Goal: Check status: Check status

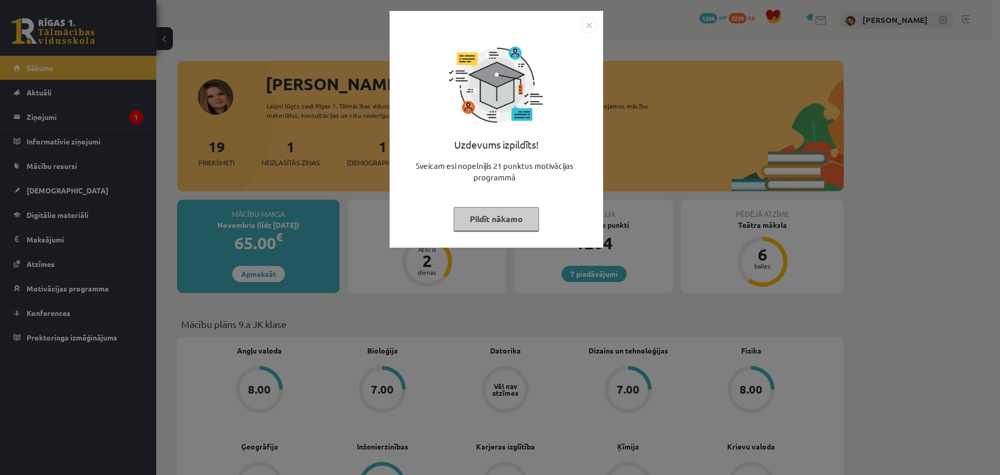
click at [588, 27] on img "Close" at bounding box center [590, 25] width 16 height 16
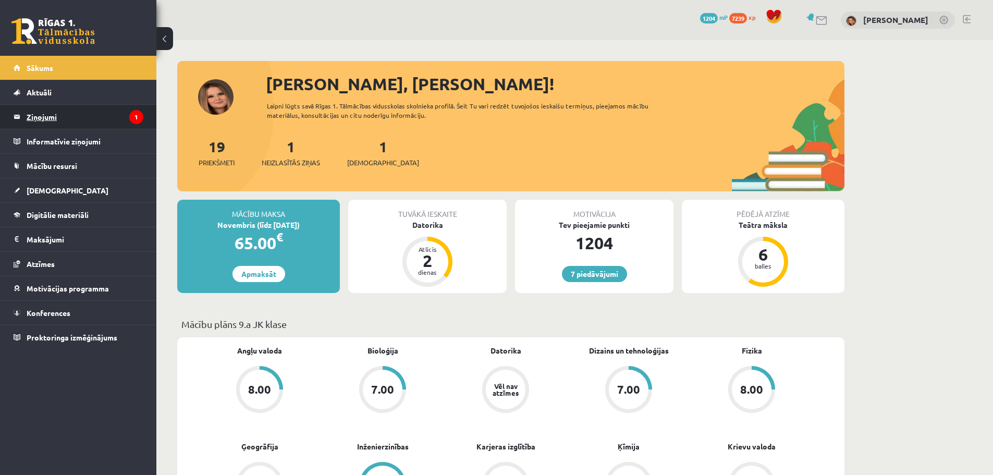
click at [81, 117] on legend "Ziņojumi 1" at bounding box center [85, 117] width 117 height 24
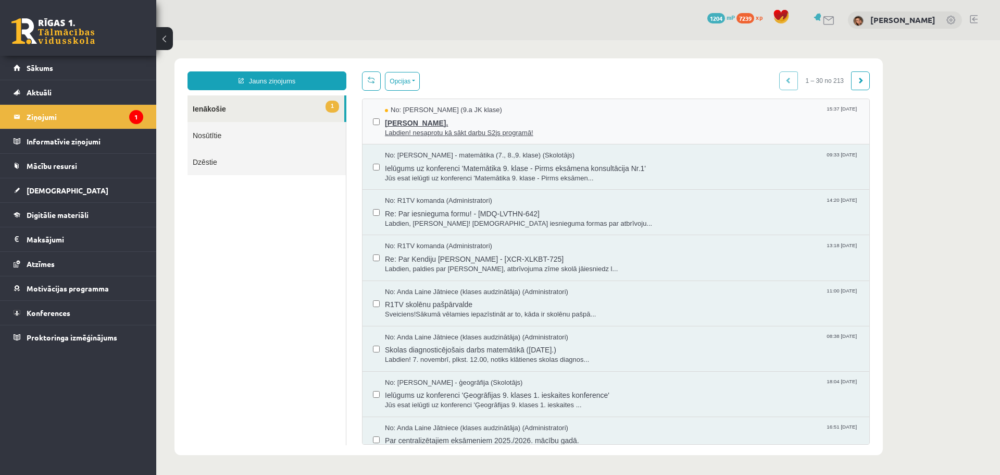
click at [516, 113] on div "No: Jana Anna Kārkliņa (9.a JK klase) 15:37 14/10/2025" at bounding box center [622, 110] width 474 height 10
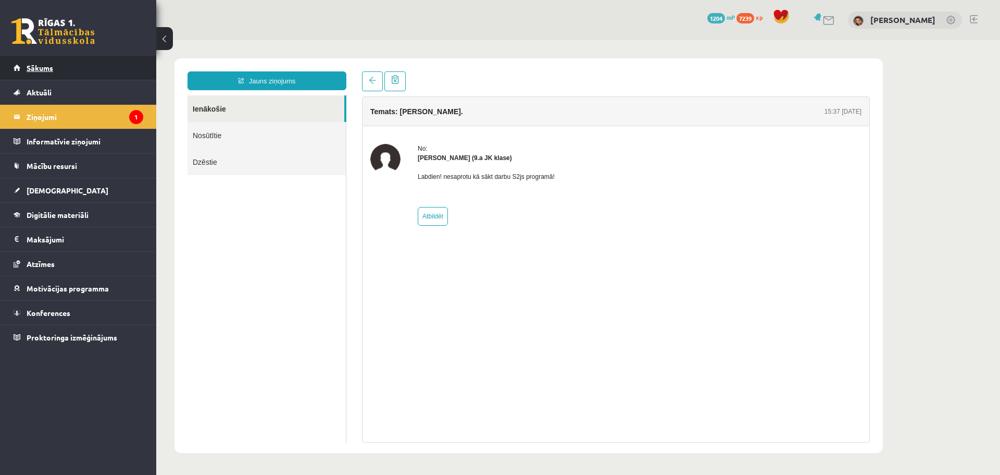
click at [34, 66] on span "Sākums" at bounding box center [40, 67] width 27 height 9
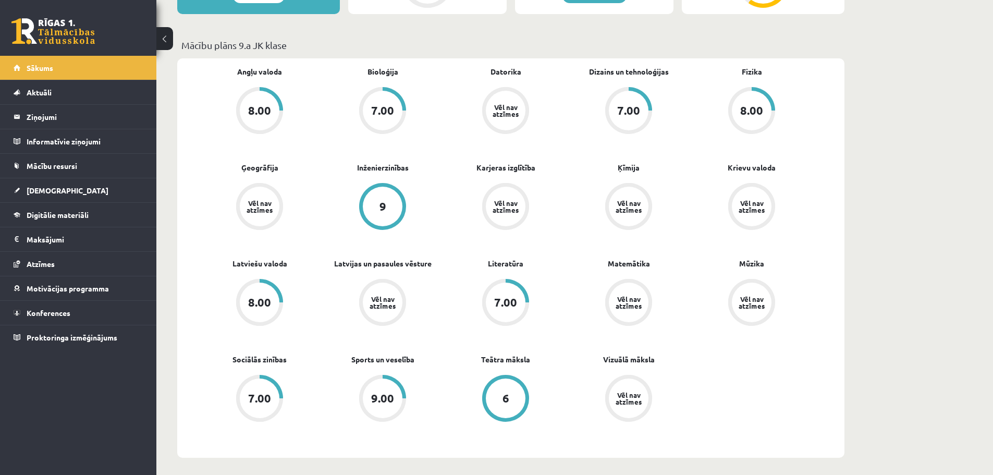
scroll to position [261, 0]
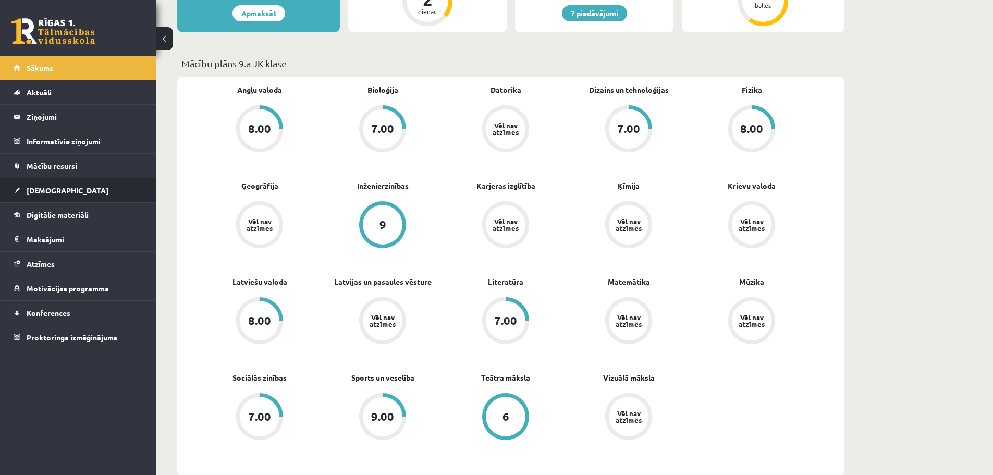
click at [34, 192] on span "[DEMOGRAPHIC_DATA]" at bounding box center [68, 190] width 82 height 9
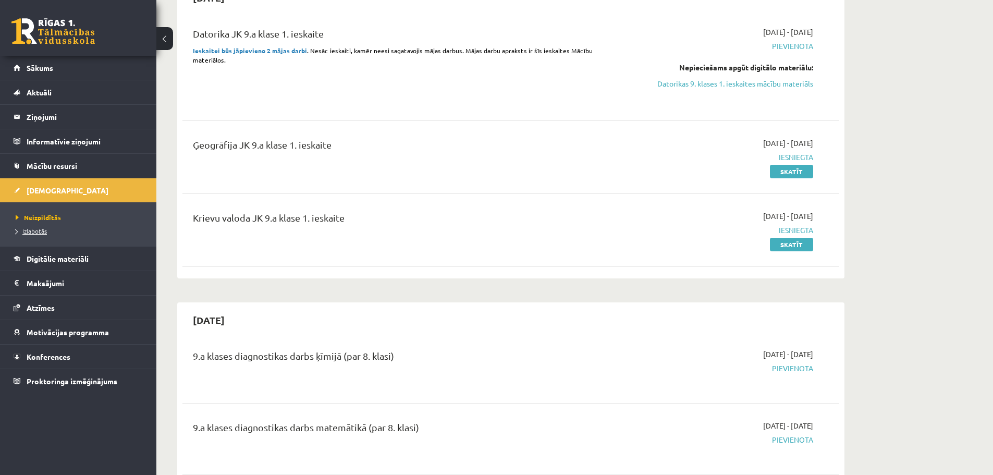
click at [41, 230] on span "Izlabotās" at bounding box center [31, 231] width 31 height 8
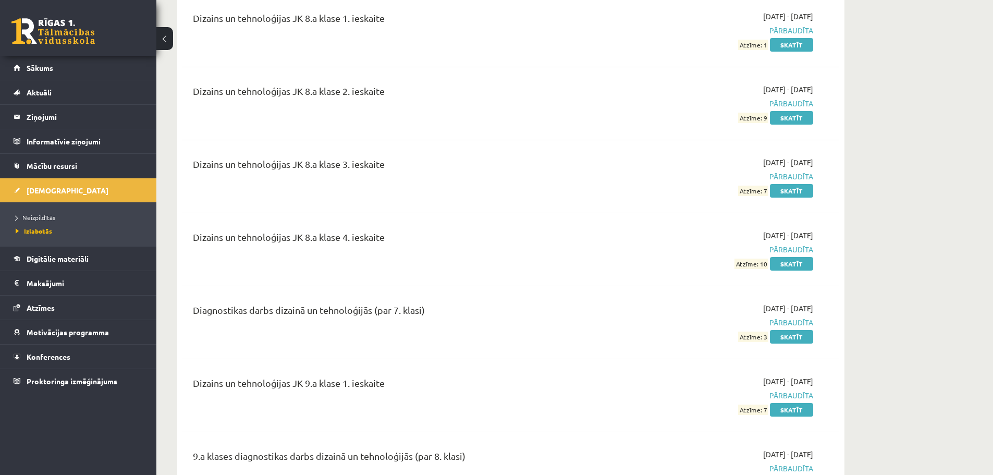
scroll to position [2084, 0]
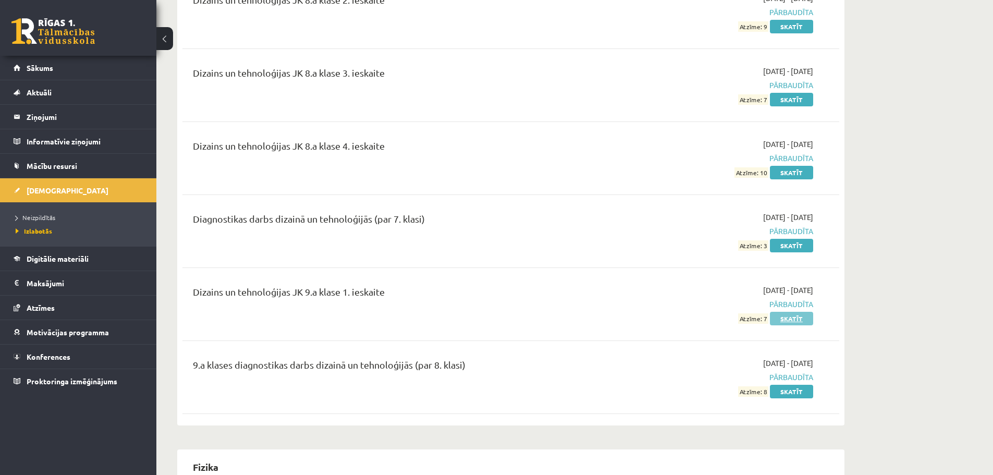
click at [783, 314] on link "Skatīt" at bounding box center [791, 319] width 43 height 14
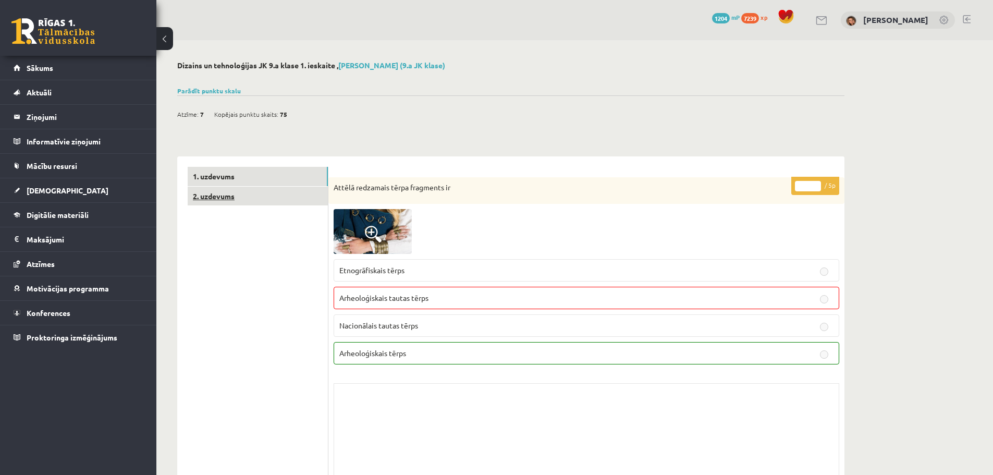
click at [221, 196] on link "2. uzdevums" at bounding box center [258, 196] width 140 height 19
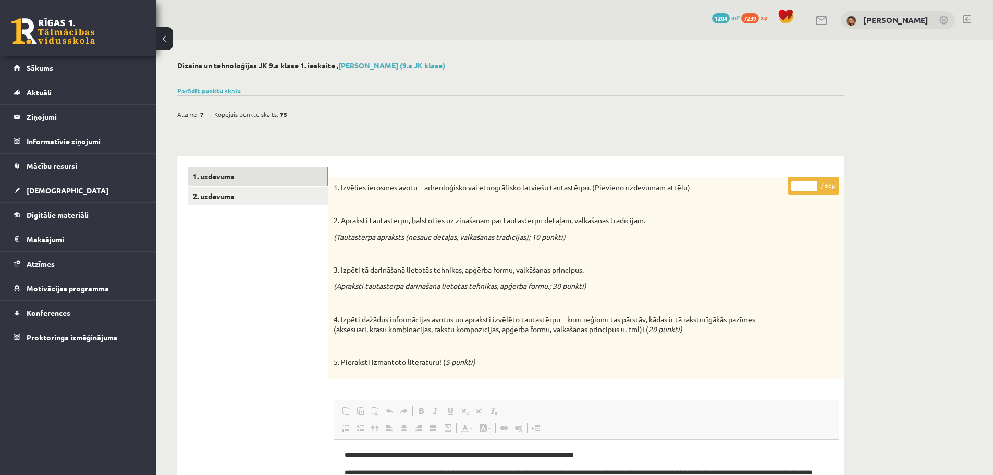
click at [245, 172] on link "1. uzdevums" at bounding box center [258, 176] width 140 height 19
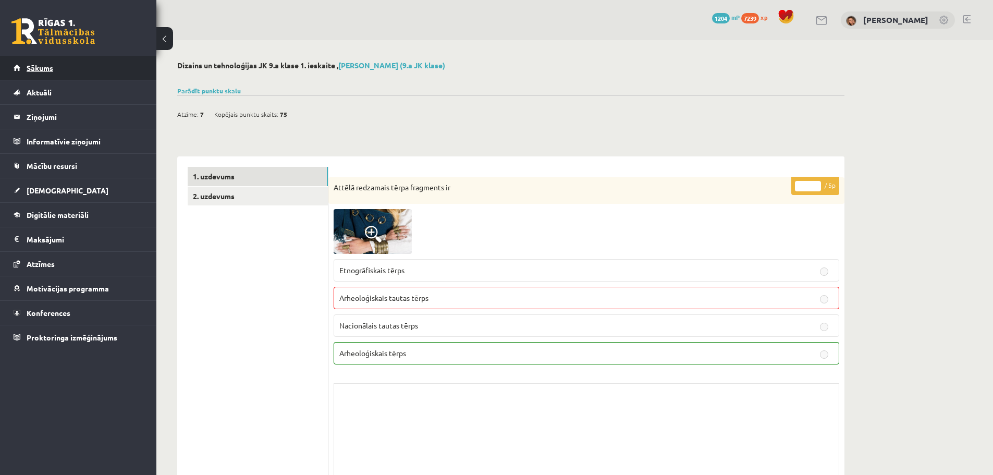
click at [34, 62] on link "Sākums" at bounding box center [79, 68] width 130 height 24
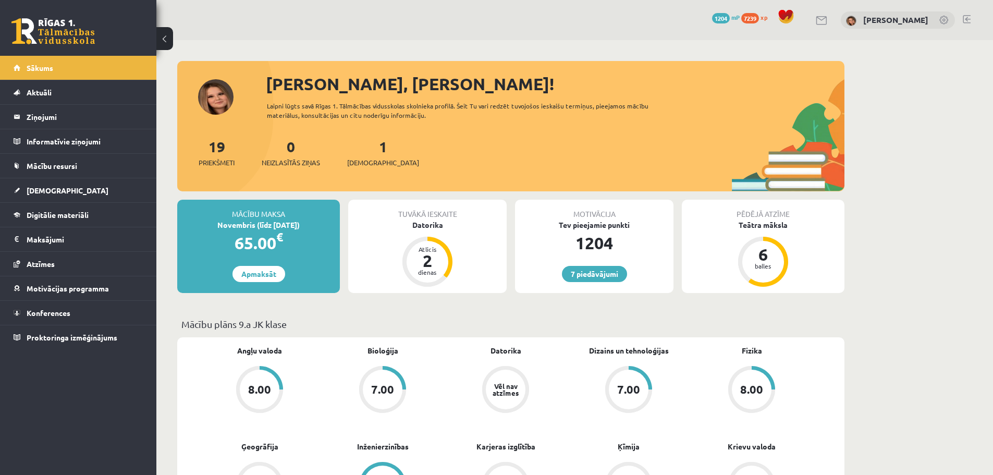
click at [368, 156] on div "1 Ieskaites" at bounding box center [383, 151] width 72 height 32
click at [367, 149] on link "1 Ieskaites" at bounding box center [383, 152] width 72 height 31
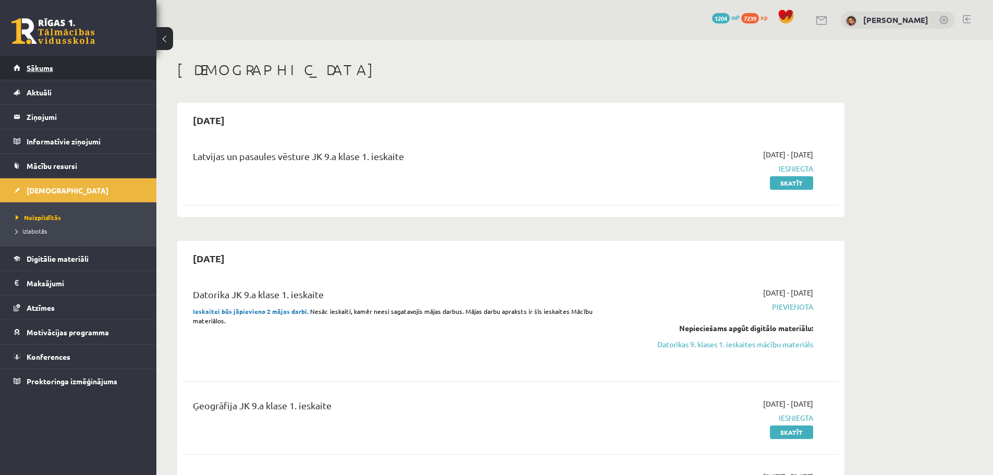
click at [48, 68] on span "Sākums" at bounding box center [40, 67] width 27 height 9
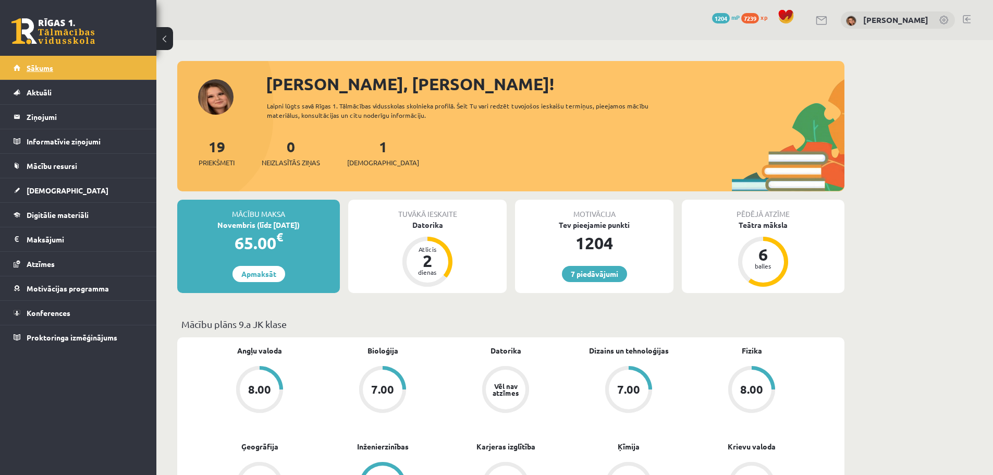
click at [31, 63] on link "Sākums" at bounding box center [79, 68] width 130 height 24
